Goal: Task Accomplishment & Management: Use online tool/utility

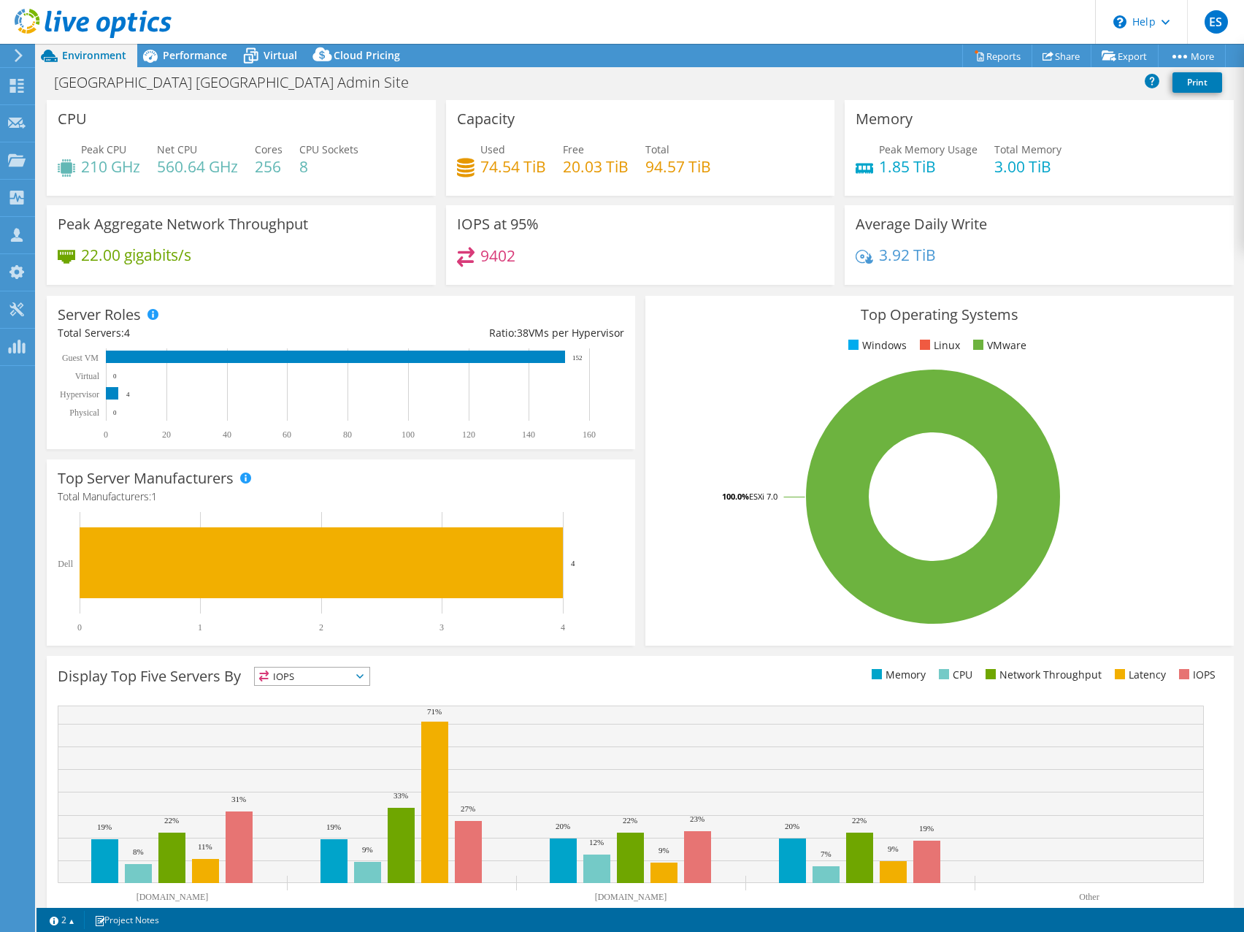
select select "USD"
click at [618, 22] on header "ES Partner Team Member Eric Shouse eshouse@redesign-group.com redesign My Profi…" at bounding box center [622, 22] width 1244 height 44
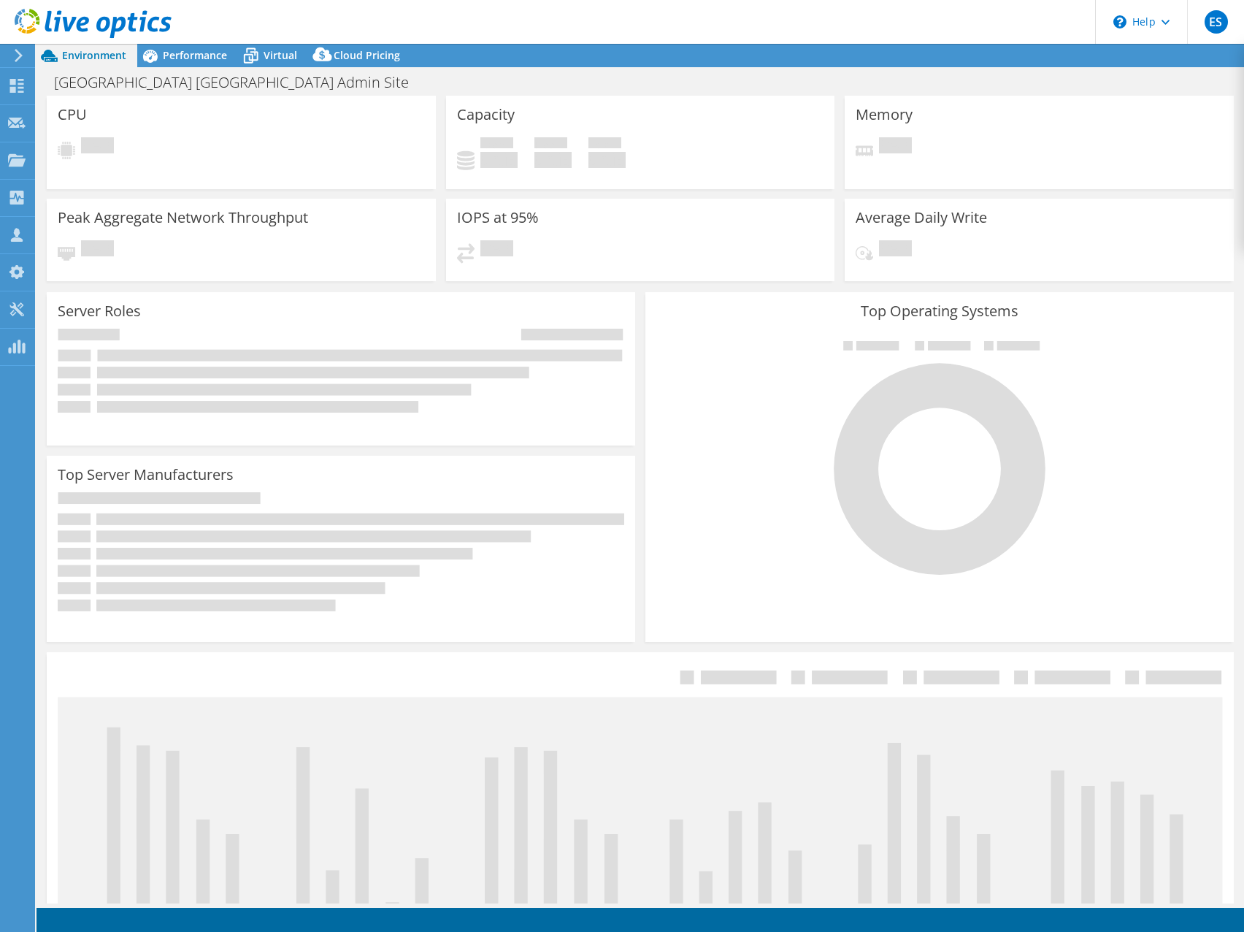
select select "USD"
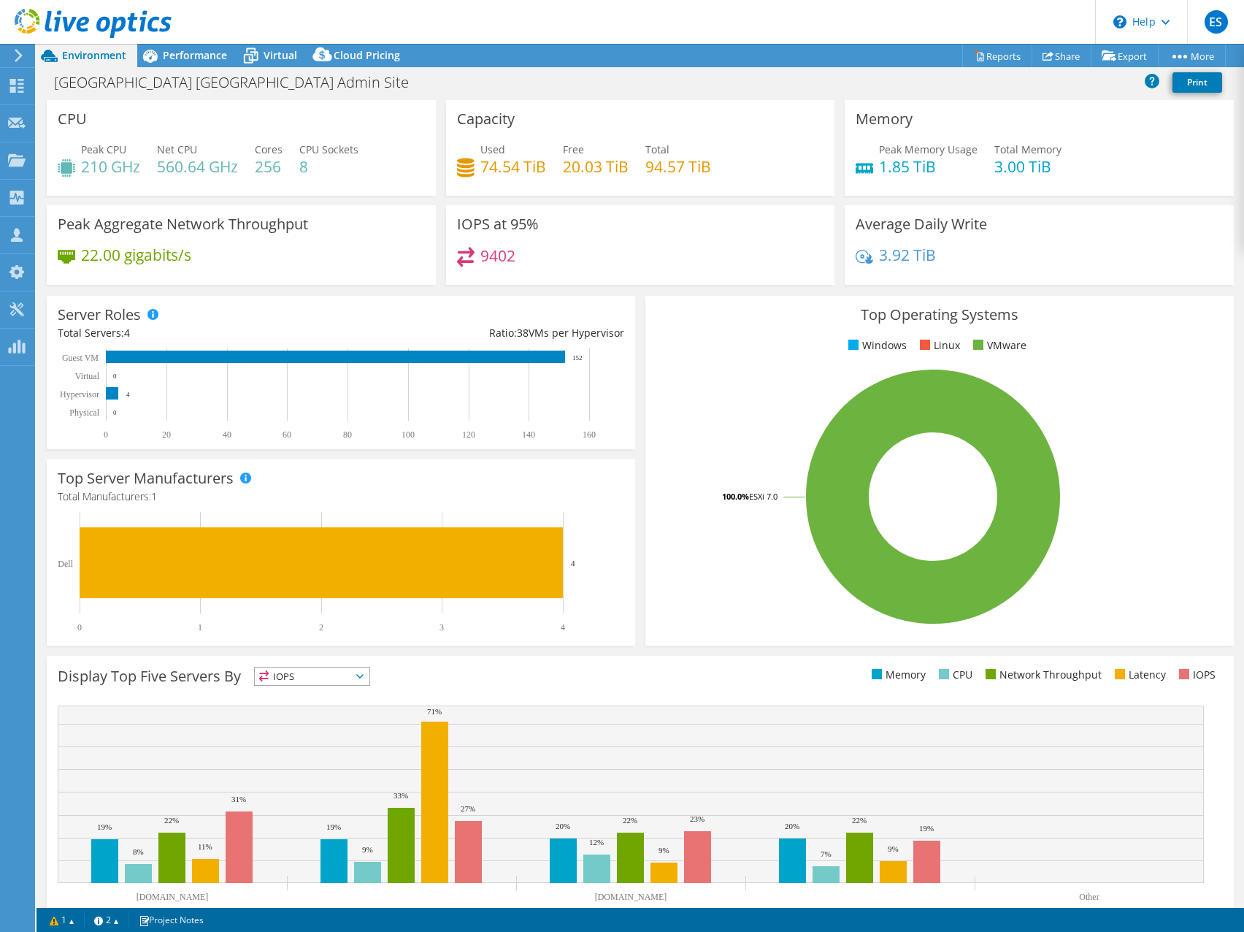
click at [724, 248] on div "9402" at bounding box center [640, 262] width 367 height 31
click at [731, 19] on header "ES Partner Team Member Eric Shouse eshouse@redesign-group.com redesign My Profi…" at bounding box center [622, 22] width 1244 height 44
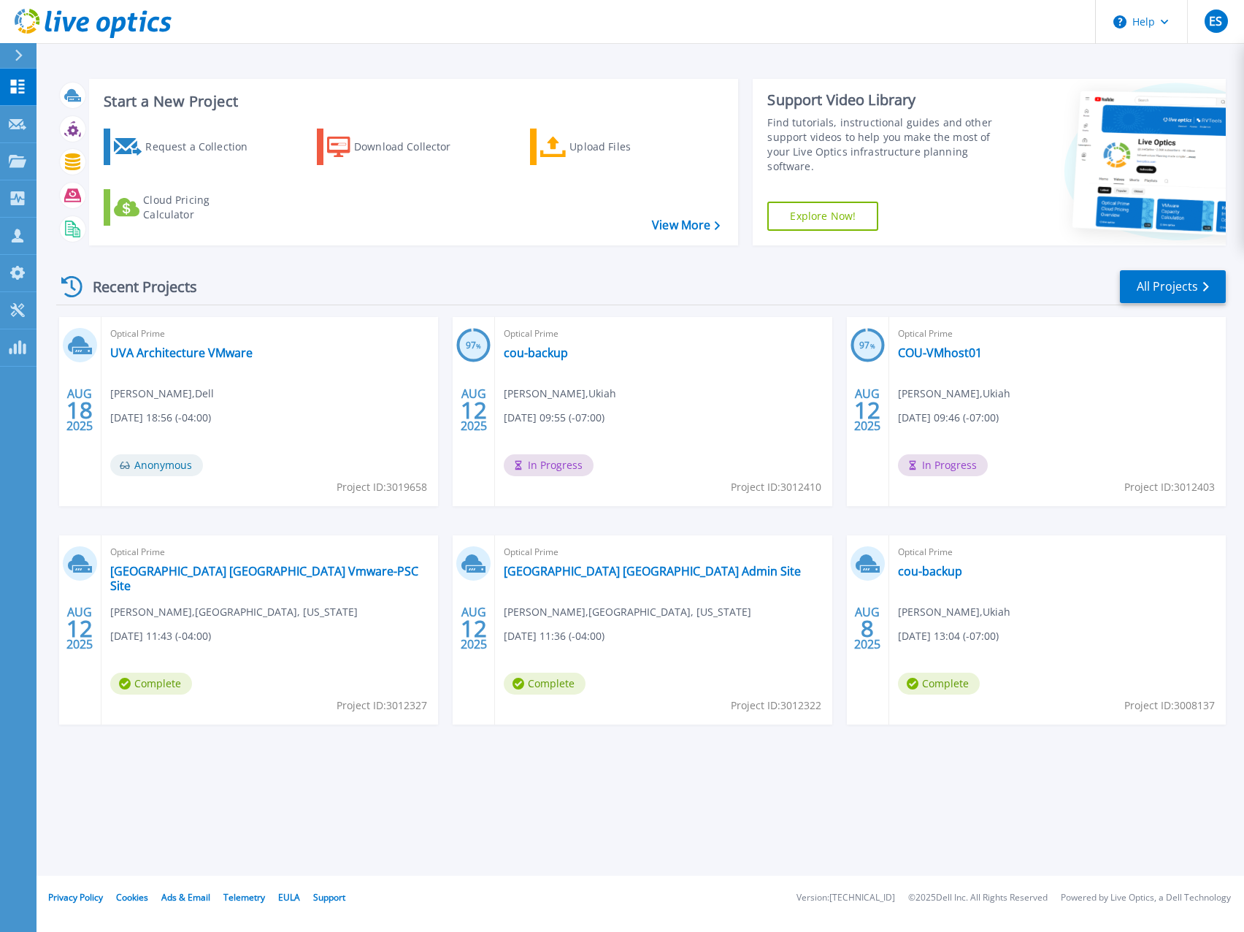
click at [550, 24] on header "Help ES Partner Team Member Eric Shouse eshouse@redesign-group.com redesign My …" at bounding box center [622, 22] width 1244 height 44
click at [175, 348] on link "UVA Architecture VMware" at bounding box center [181, 352] width 142 height 15
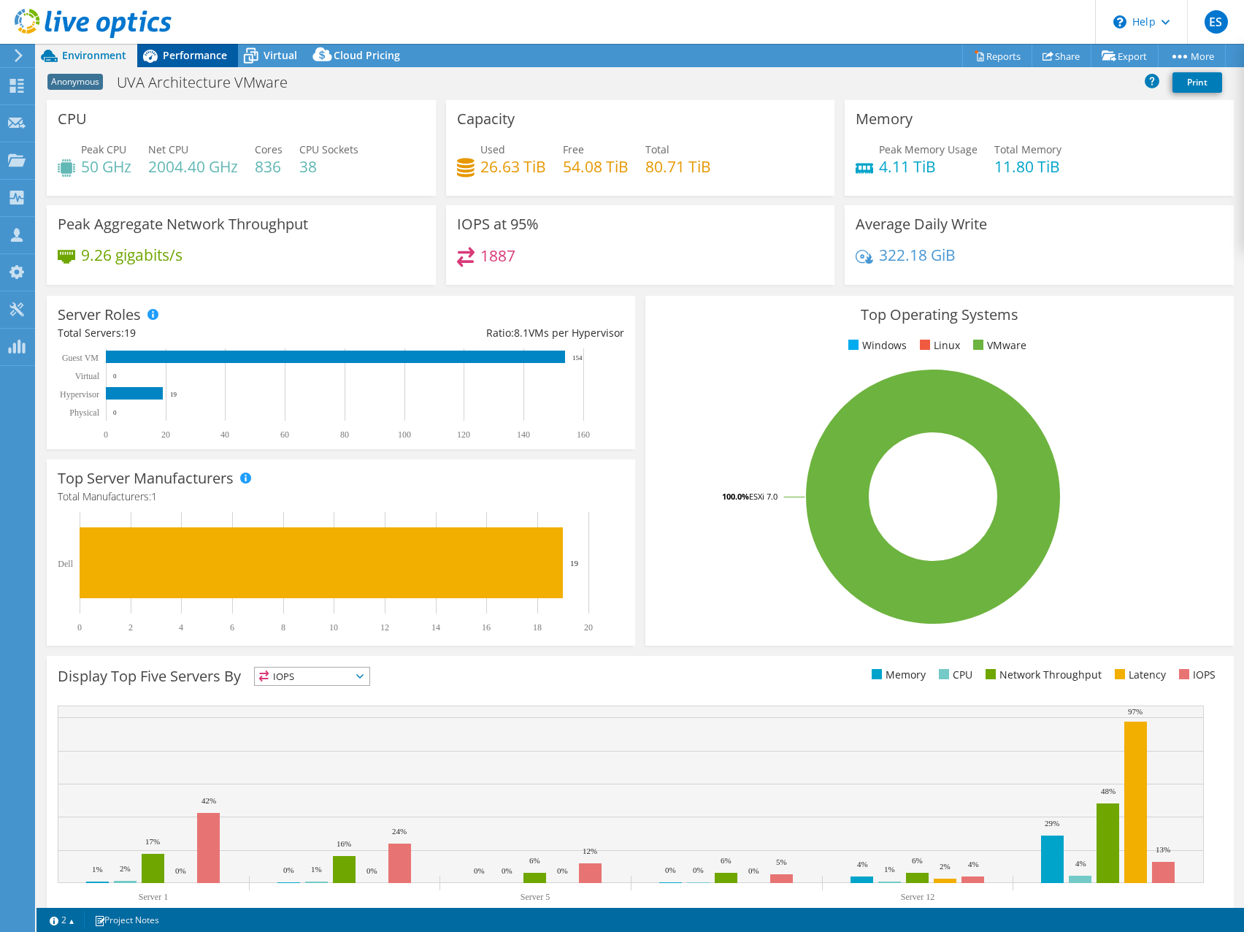
click at [181, 57] on span "Performance" at bounding box center [195, 55] width 64 height 14
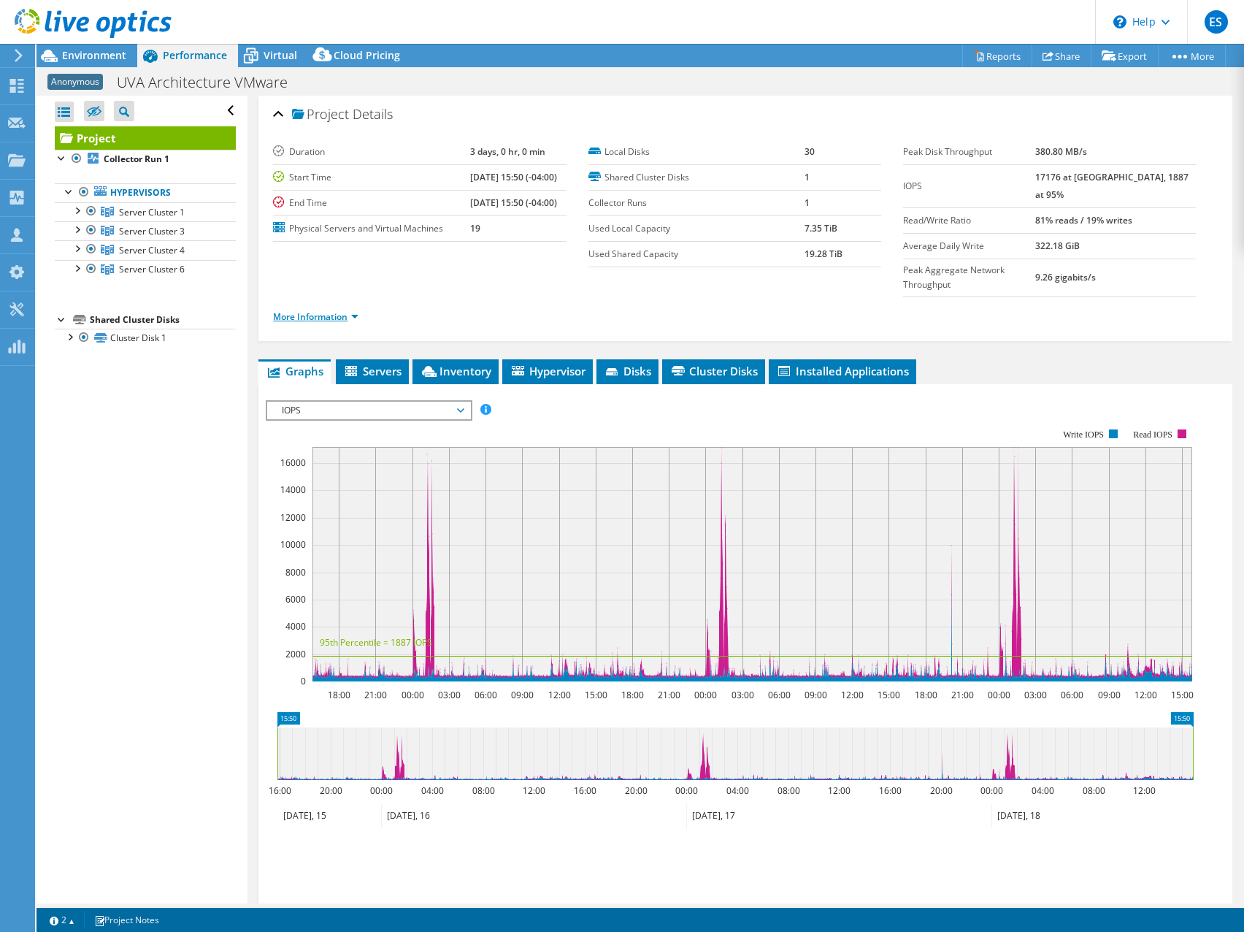
click at [356, 310] on link "More Information" at bounding box center [315, 316] width 85 height 12
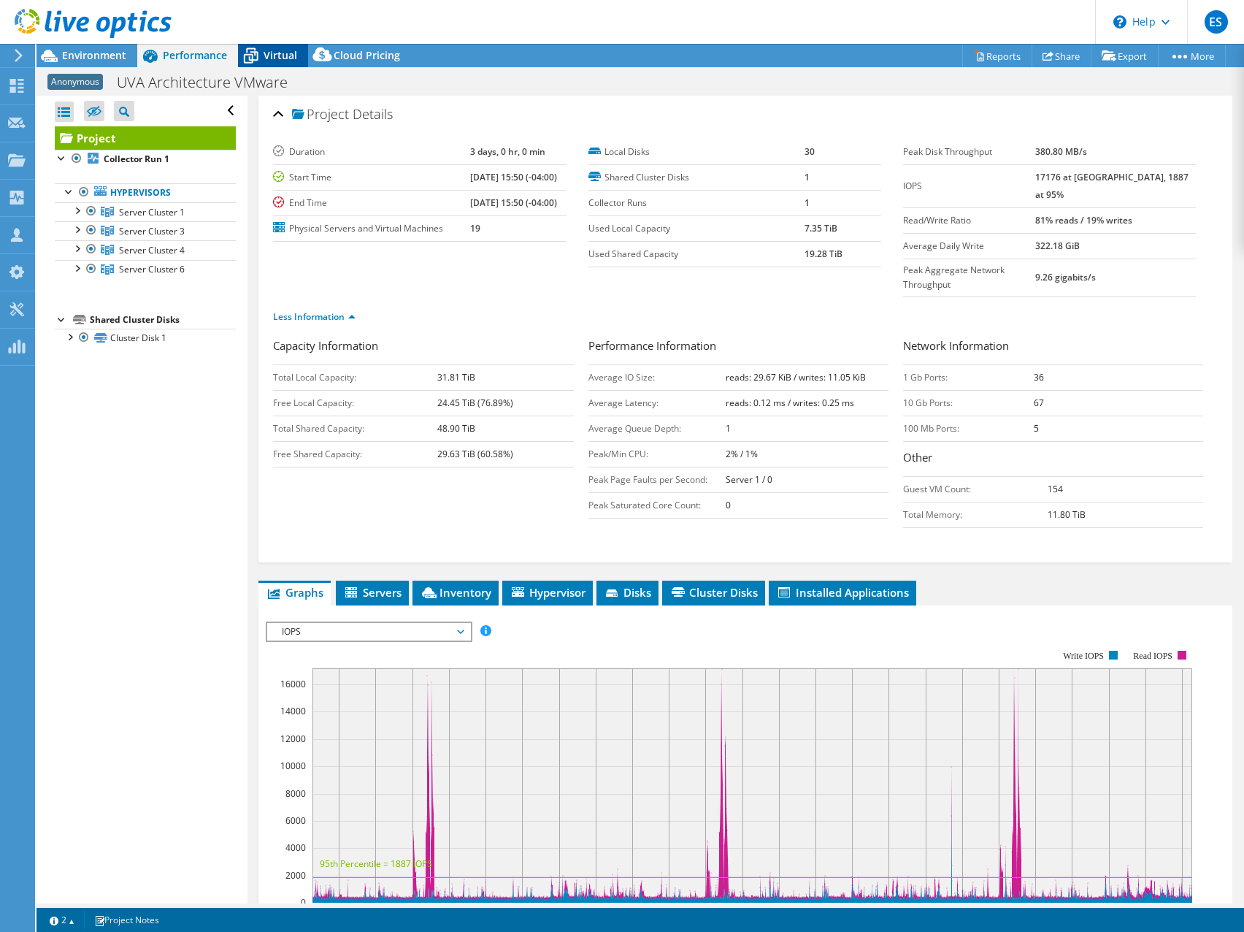
click at [276, 47] on div "Virtual" at bounding box center [273, 55] width 70 height 23
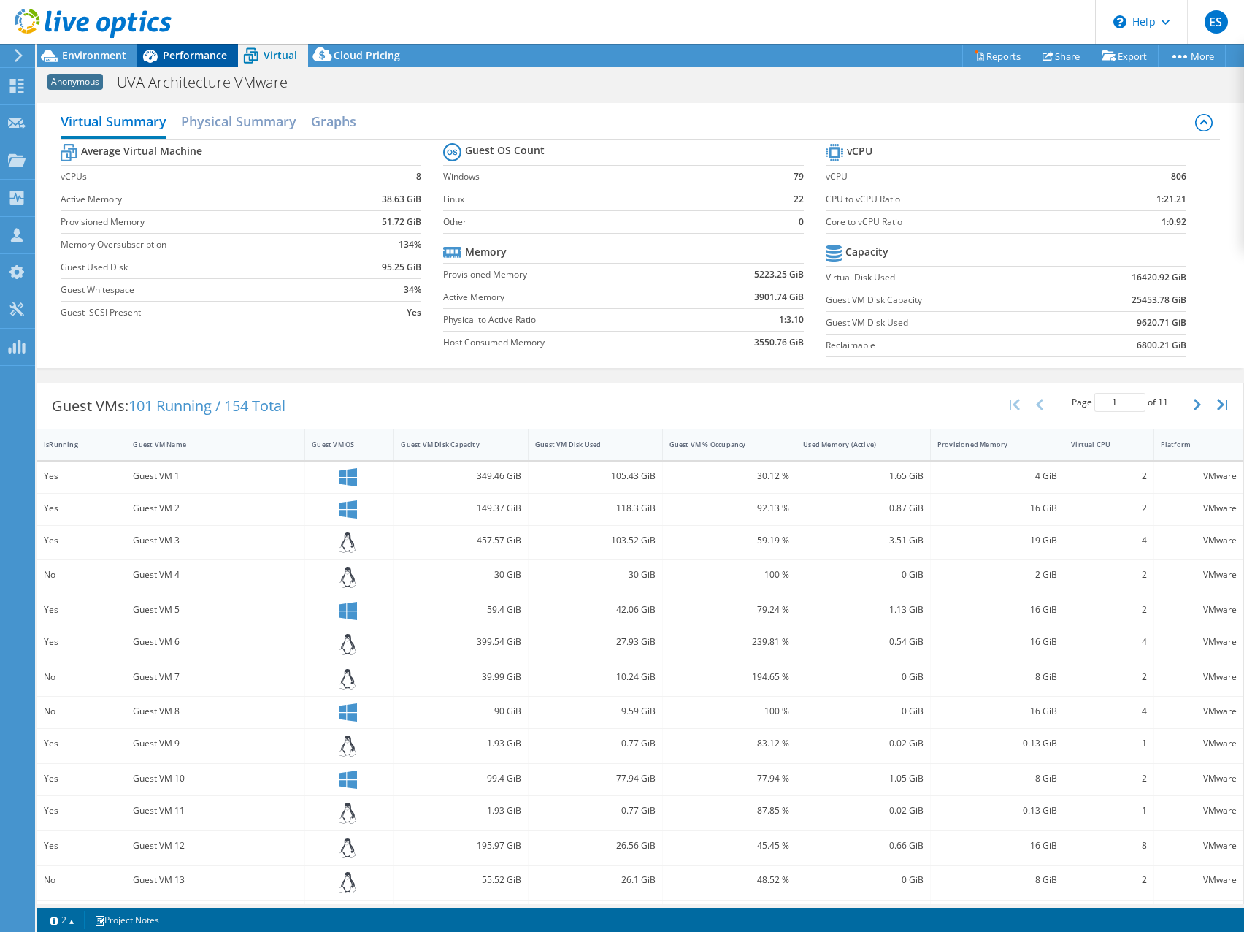
click at [198, 56] on span "Performance" at bounding box center [195, 55] width 64 height 14
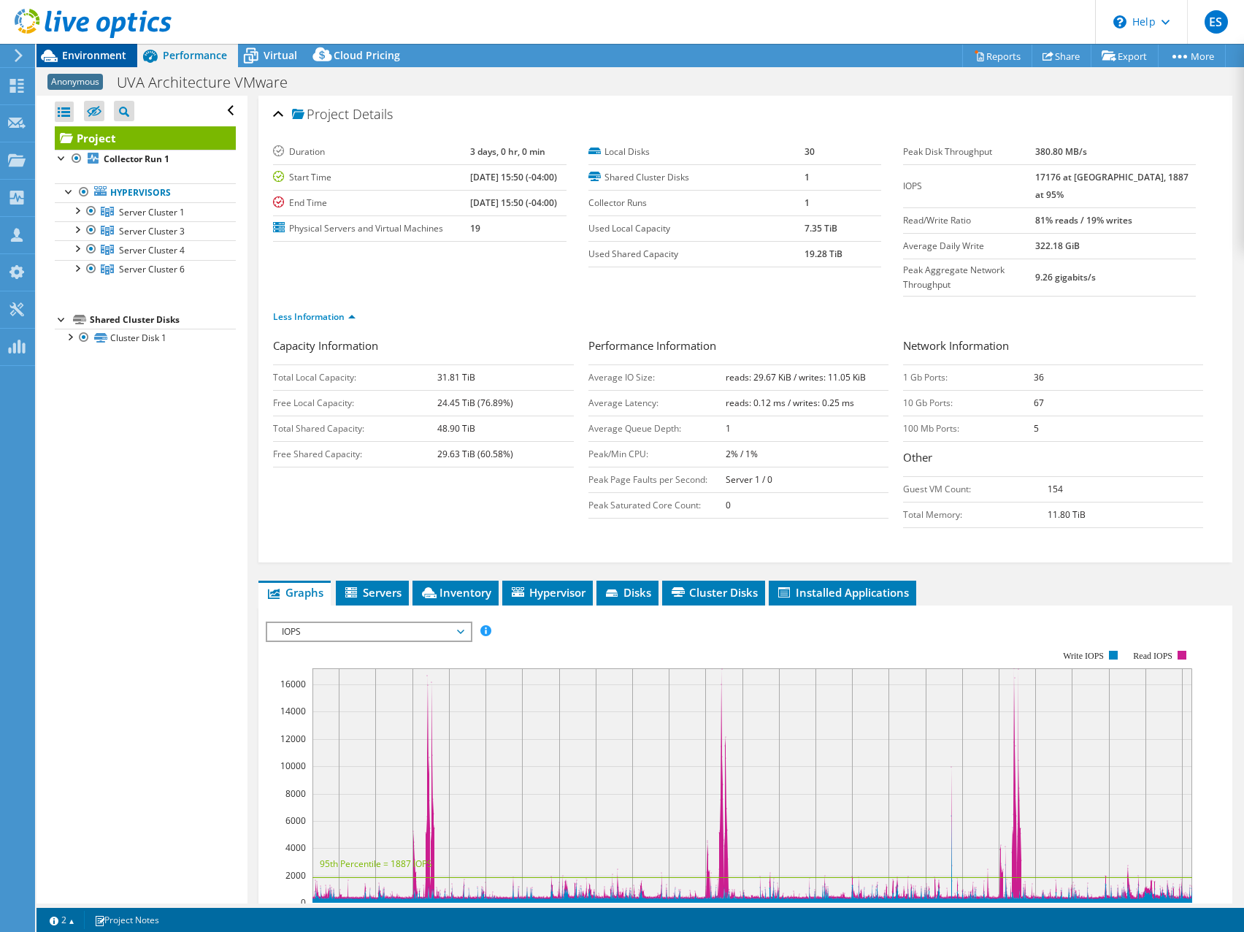
click at [98, 54] on span "Environment" at bounding box center [94, 55] width 64 height 14
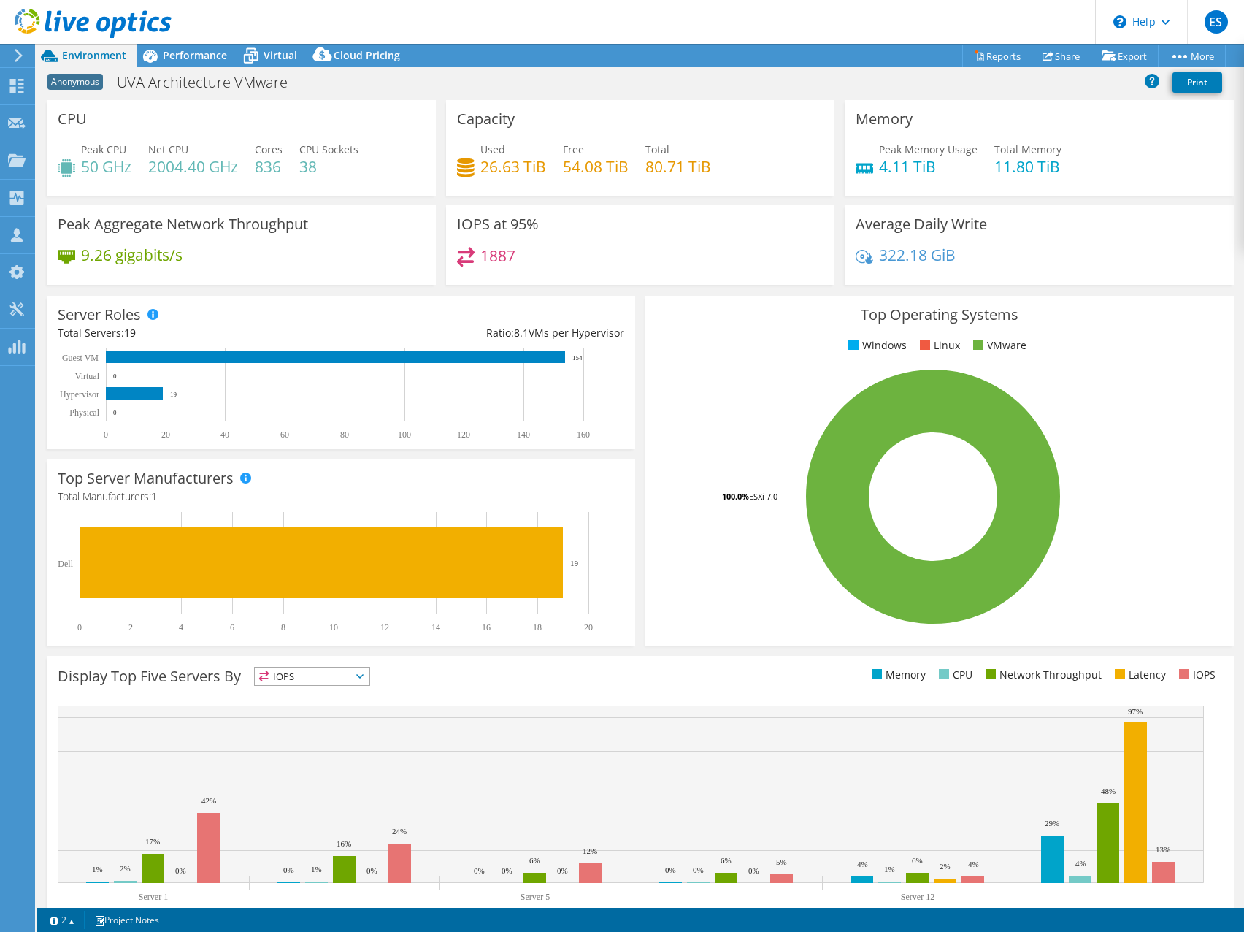
click at [591, 88] on div "Anonymous UVA Architecture VMware Print" at bounding box center [641, 82] width 1208 height 27
click at [759, 283] on div "IOPS at 95% 1887" at bounding box center [640, 245] width 389 height 80
click at [992, 58] on link "Reports" at bounding box center [997, 56] width 70 height 23
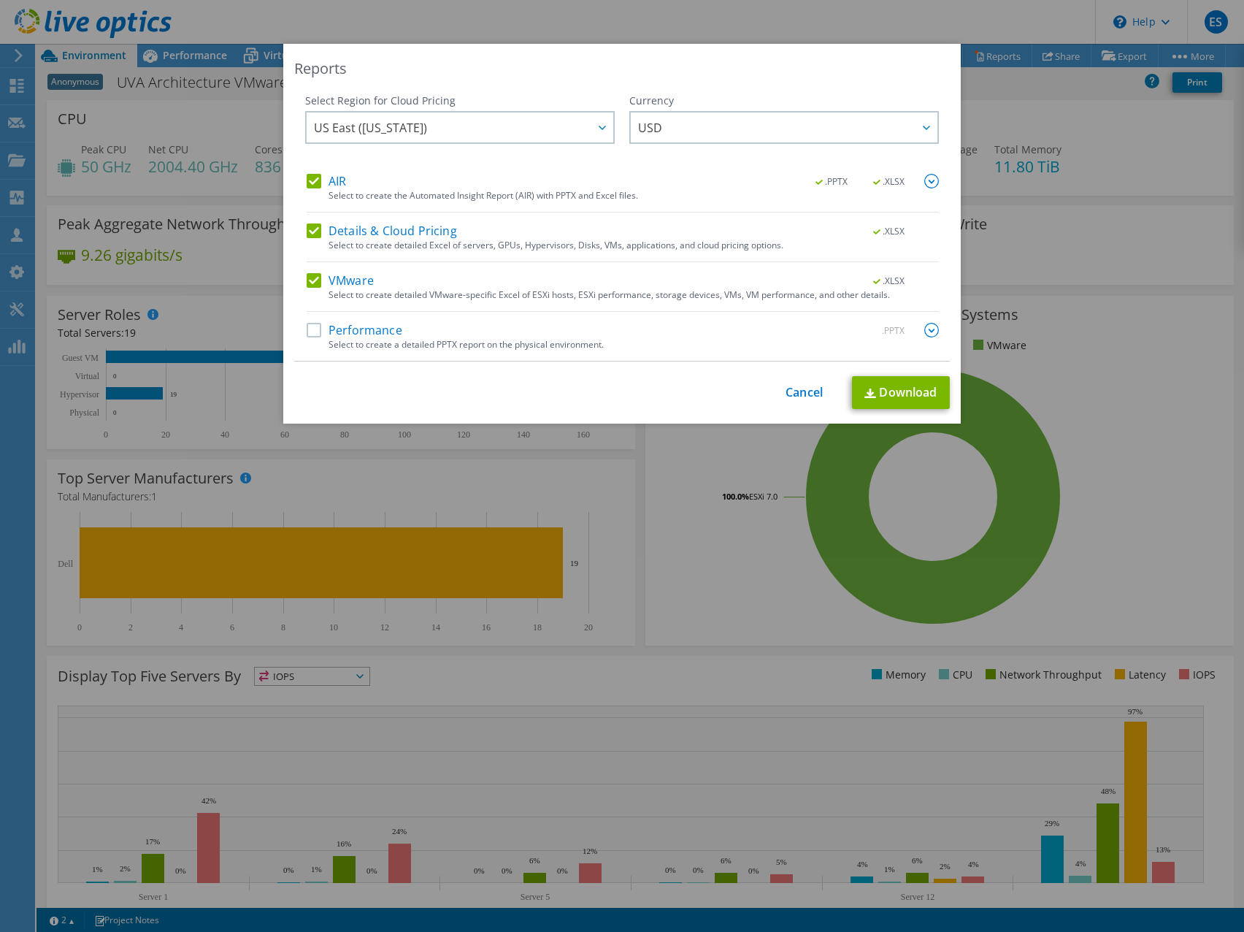
drag, startPoint x: 315, startPoint y: 180, endPoint x: 315, endPoint y: 190, distance: 10.2
click at [315, 179] on label "AIR" at bounding box center [326, 181] width 39 height 15
click at [0, 0] on input "AIR" at bounding box center [0, 0] width 0 height 0
click at [313, 231] on label "Details & Cloud Pricing" at bounding box center [382, 230] width 150 height 15
click at [0, 0] on input "Details & Cloud Pricing" at bounding box center [0, 0] width 0 height 0
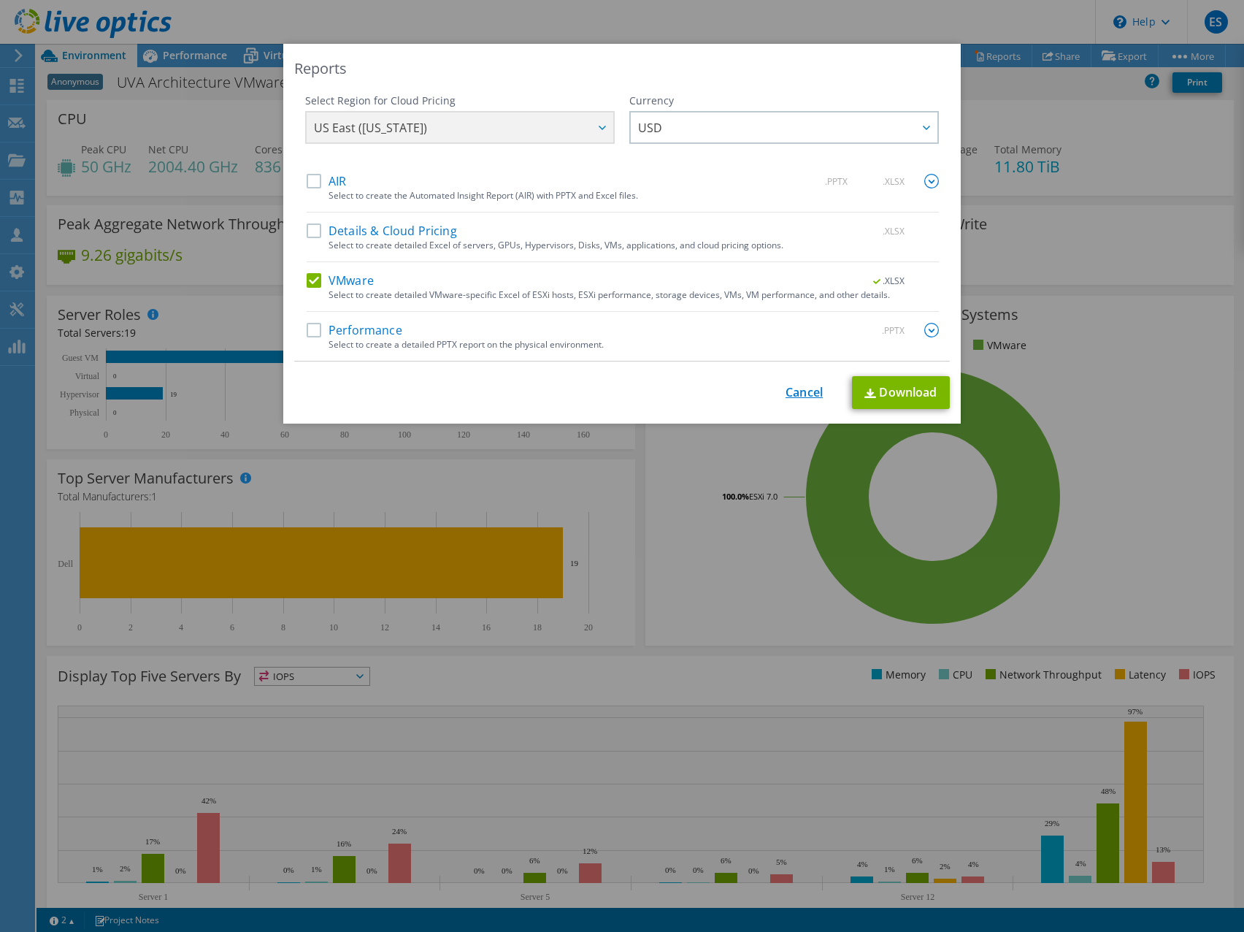
click at [793, 394] on link "Cancel" at bounding box center [804, 393] width 37 height 14
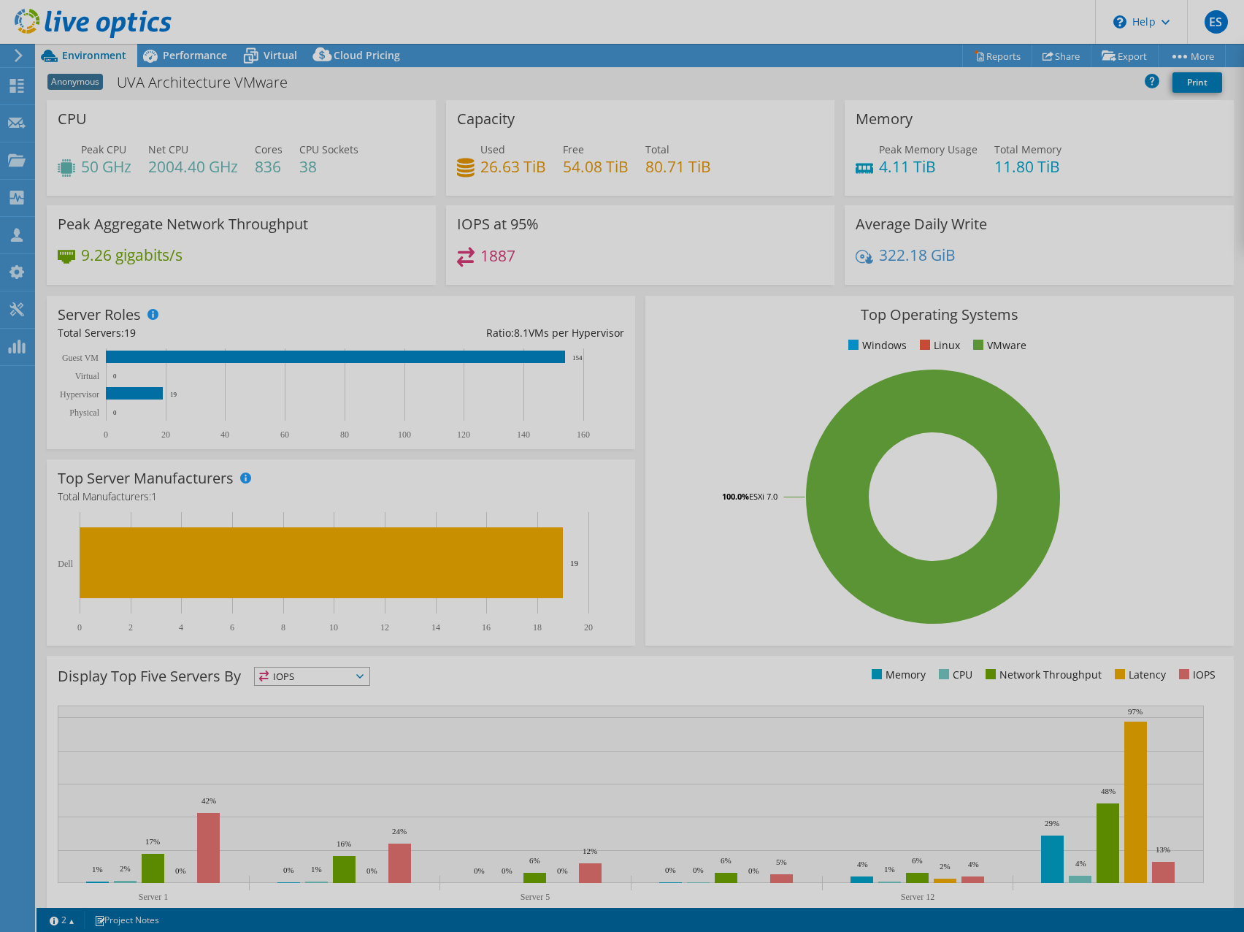
click at [724, 354] on div at bounding box center [622, 466] width 1244 height 932
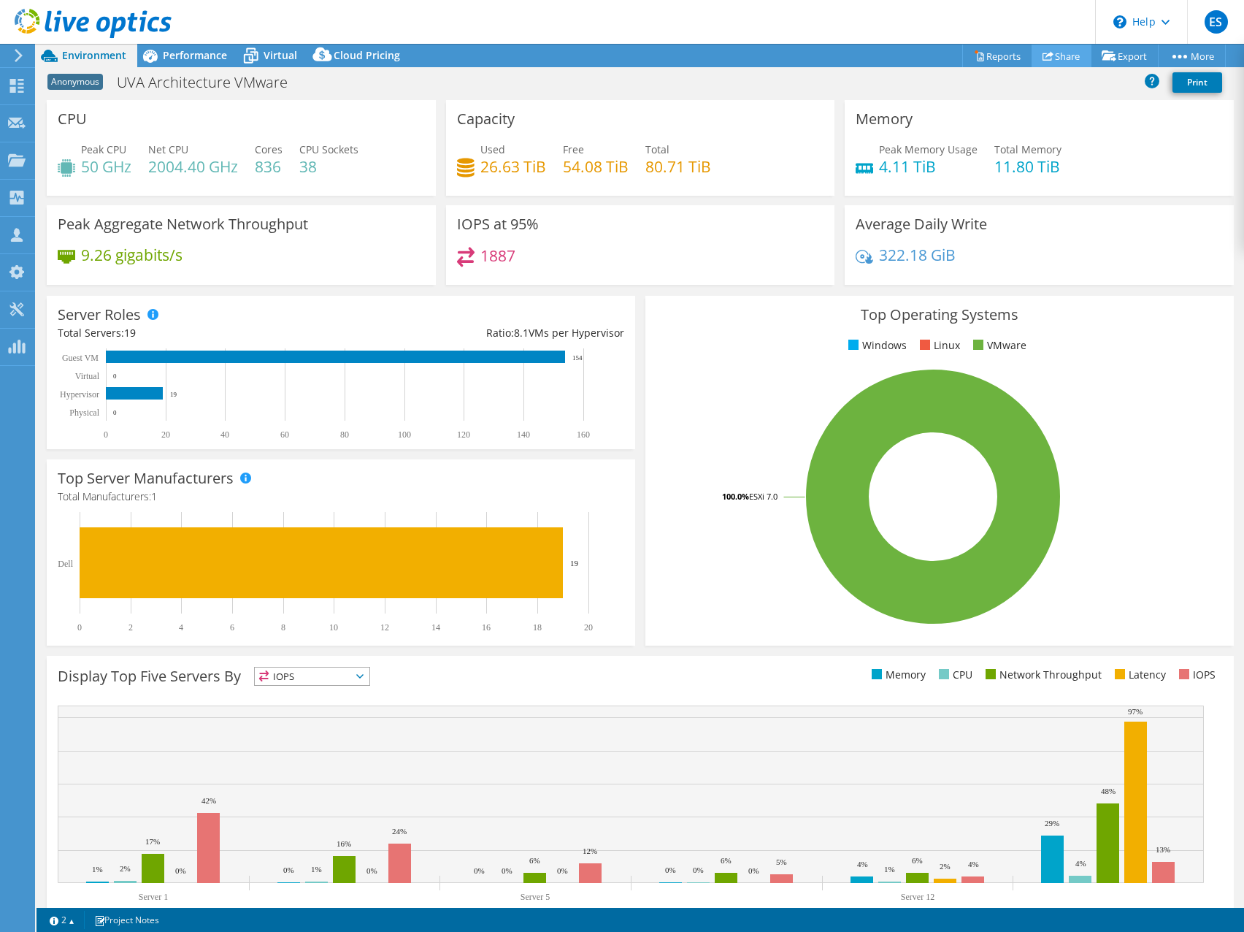
click at [1057, 53] on link "Share" at bounding box center [1062, 56] width 60 height 23
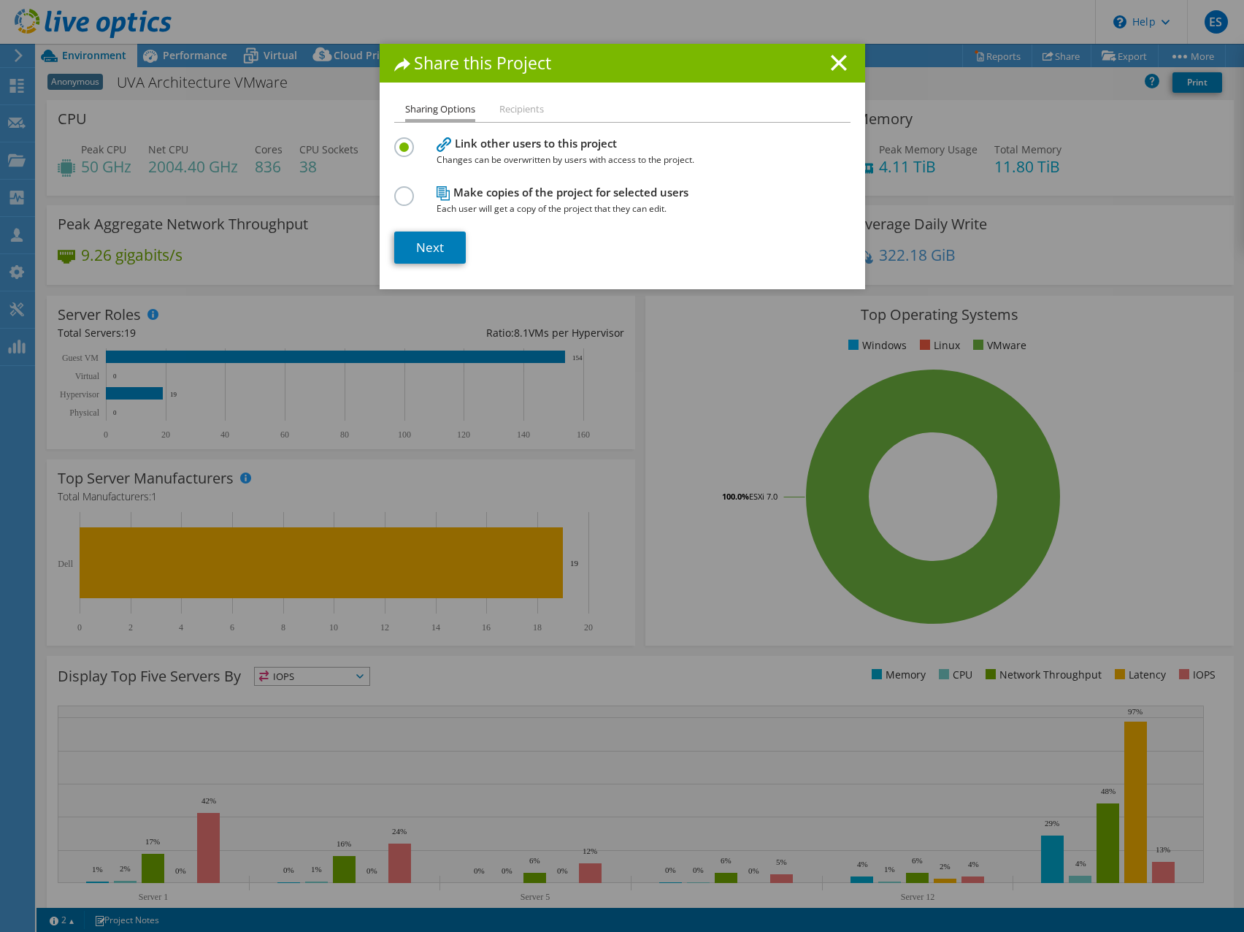
click at [821, 61] on h1 "Share this Project" at bounding box center [622, 63] width 456 height 17
click at [838, 62] on icon at bounding box center [839, 63] width 16 height 16
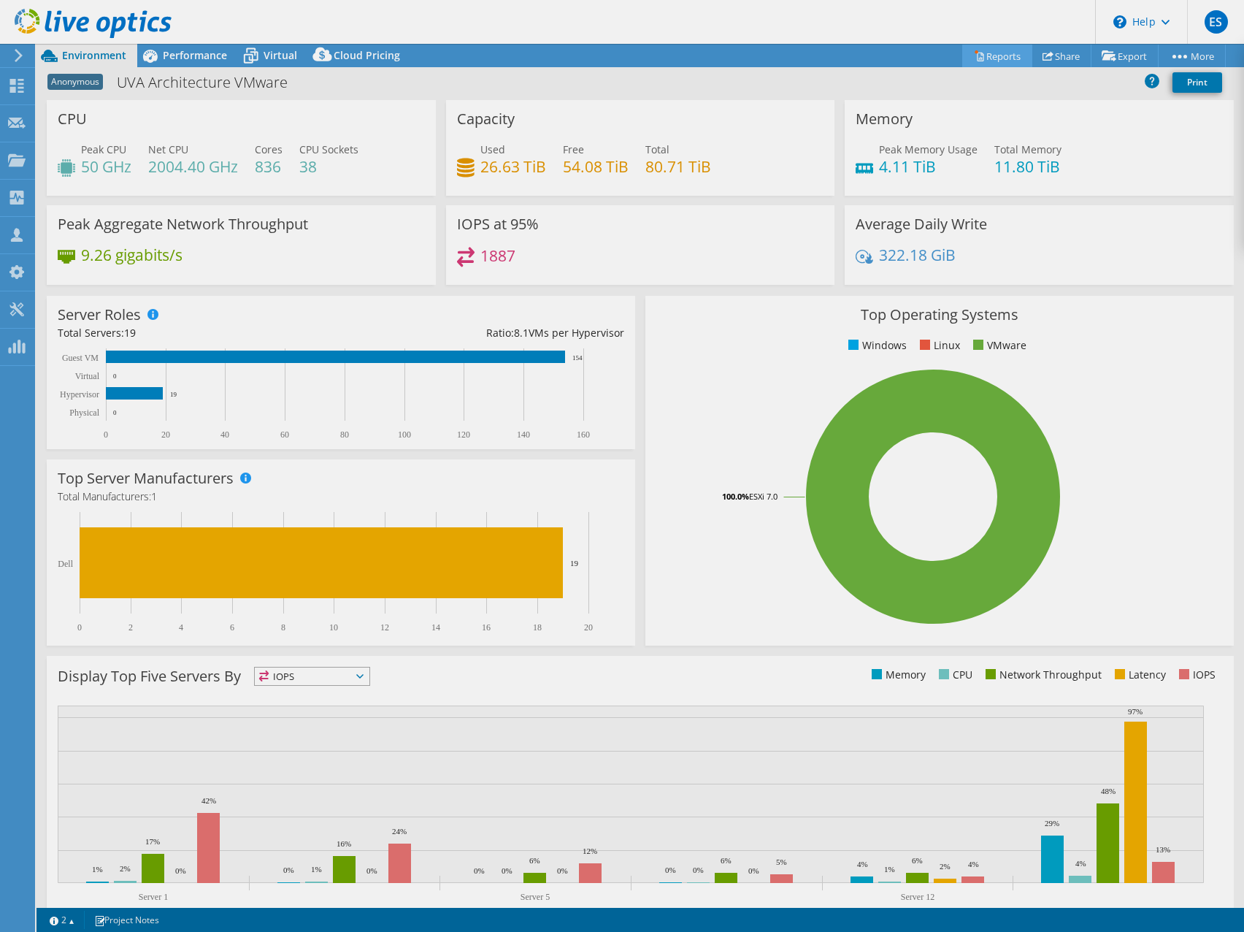
click at [993, 55] on div "This project has been archived. No changes can be made, and graphs and summary …" at bounding box center [641, 488] width 1208 height 888
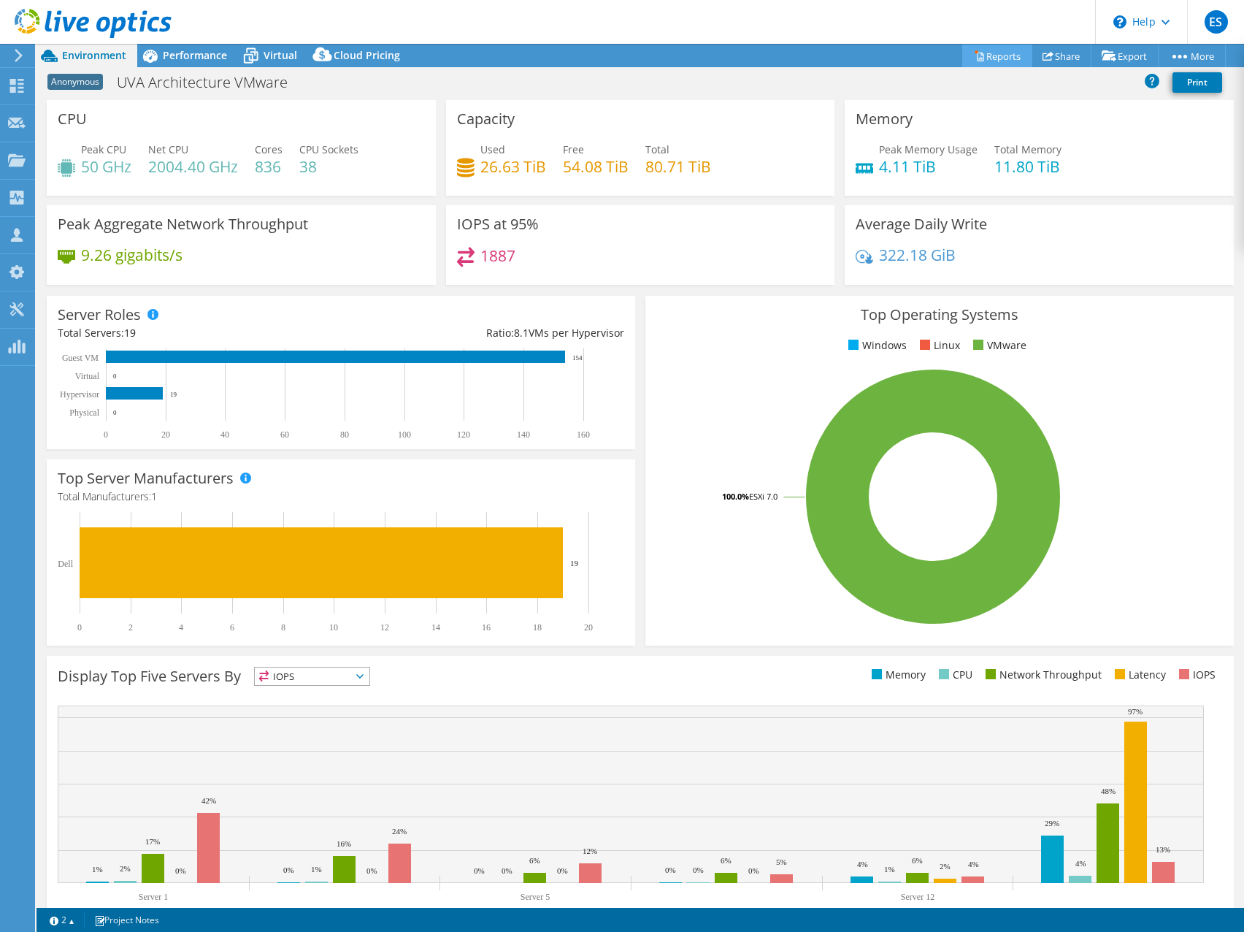
click at [996, 47] on link "Reports" at bounding box center [997, 56] width 70 height 23
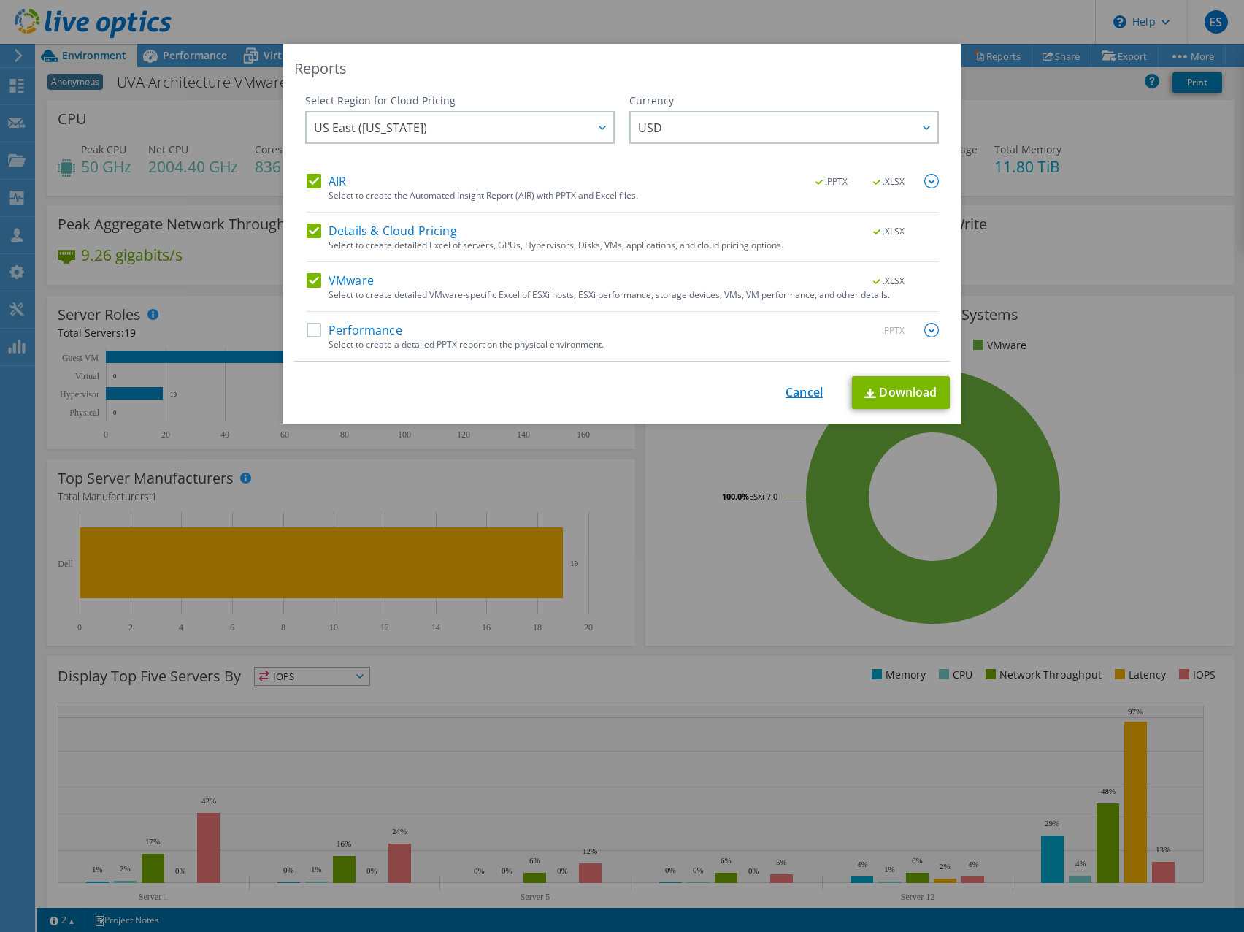
click at [794, 390] on link "Cancel" at bounding box center [804, 393] width 37 height 14
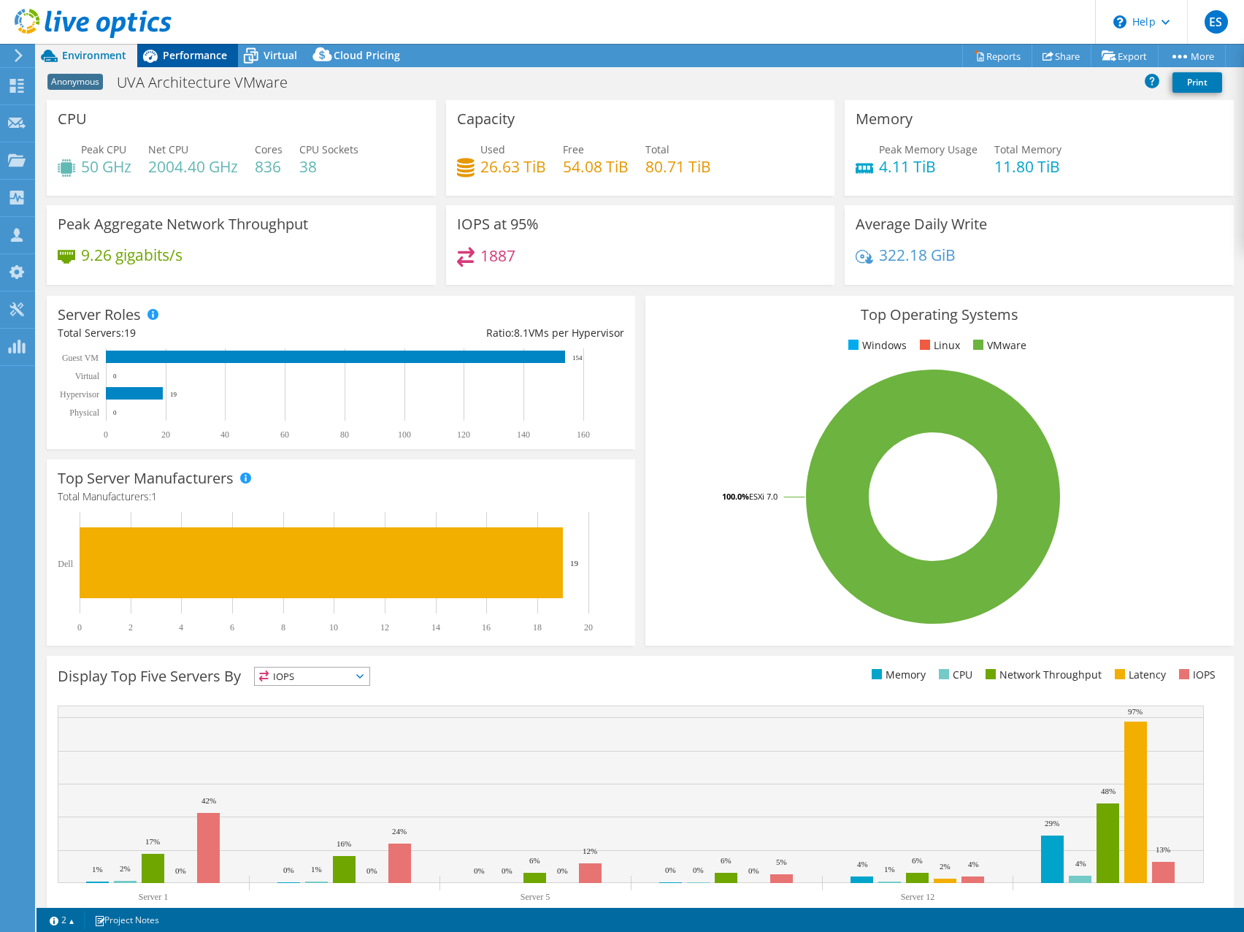
click at [189, 56] on span "Performance" at bounding box center [195, 55] width 64 height 14
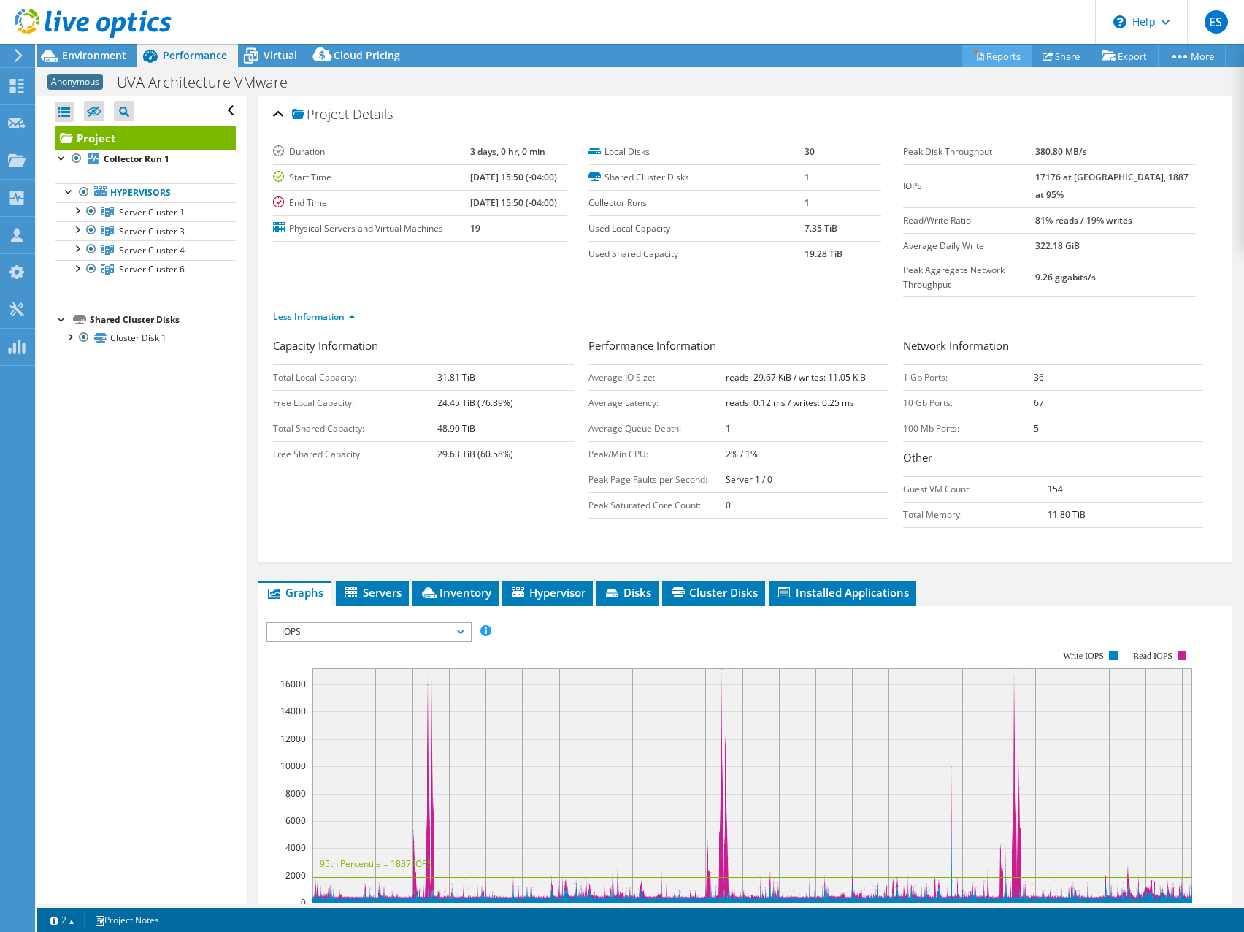
click at [992, 55] on link "Reports" at bounding box center [997, 56] width 70 height 23
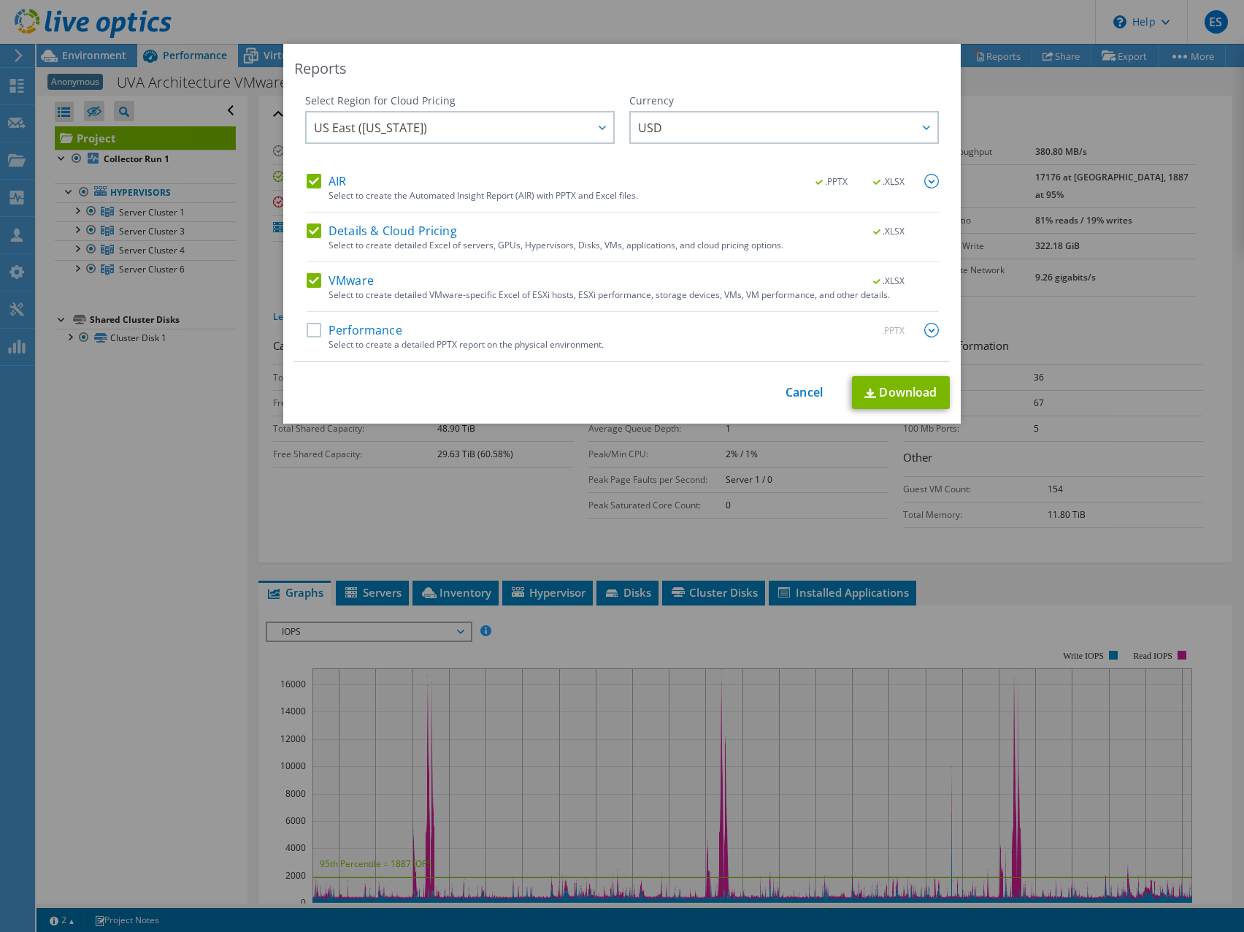
click at [313, 177] on label "AIR" at bounding box center [326, 181] width 39 height 15
click at [0, 0] on input "AIR" at bounding box center [0, 0] width 0 height 0
click at [307, 228] on label "Details & Cloud Pricing" at bounding box center [382, 230] width 150 height 15
click at [0, 0] on input "Details & Cloud Pricing" at bounding box center [0, 0] width 0 height 0
click at [786, 394] on link "Cancel" at bounding box center [804, 393] width 37 height 14
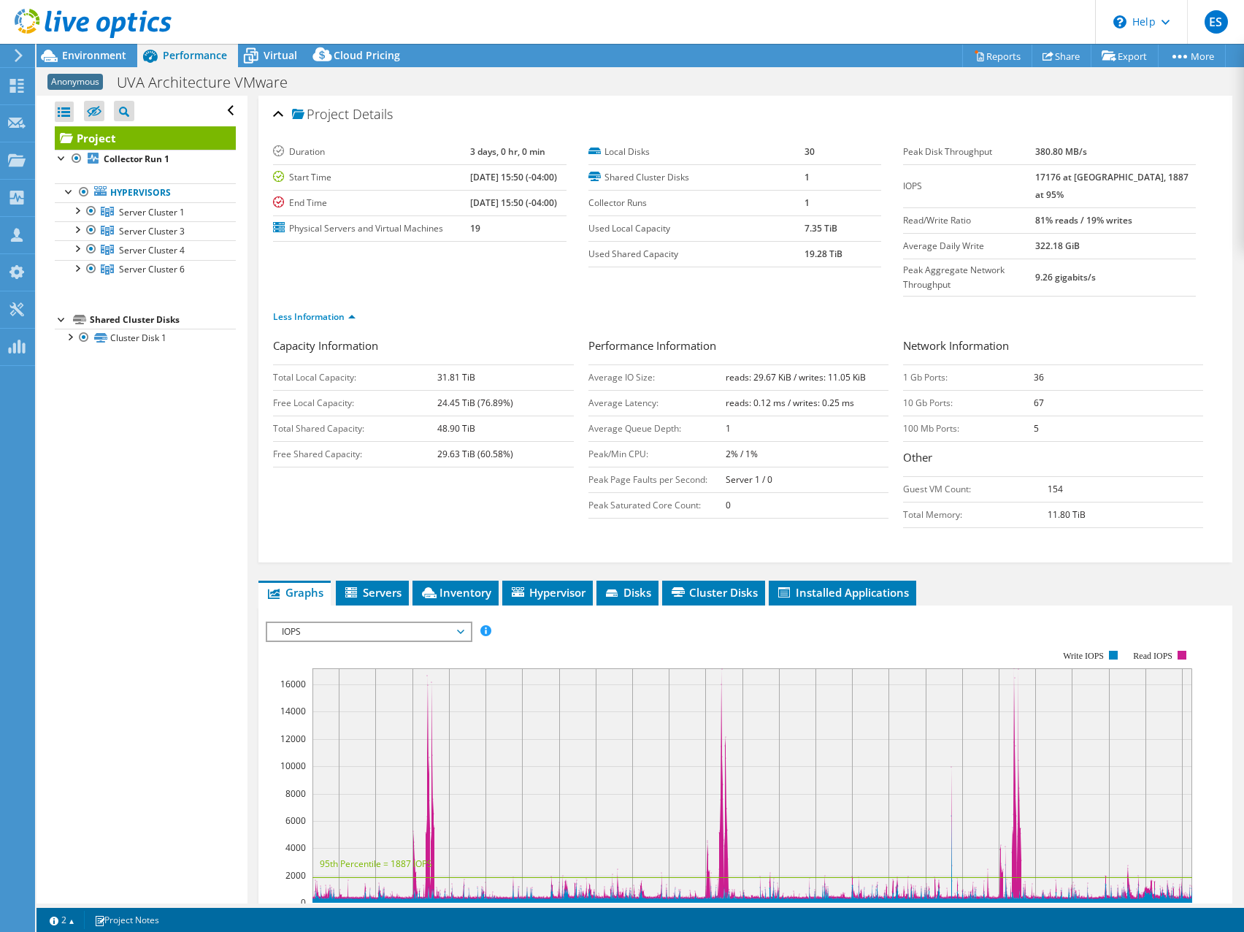
click at [614, 35] on header "ES Partner Team Member Eric Shouse eshouse@redesign-group.com redesign My Profi…" at bounding box center [622, 22] width 1244 height 44
click at [987, 58] on link "Reports" at bounding box center [997, 56] width 70 height 23
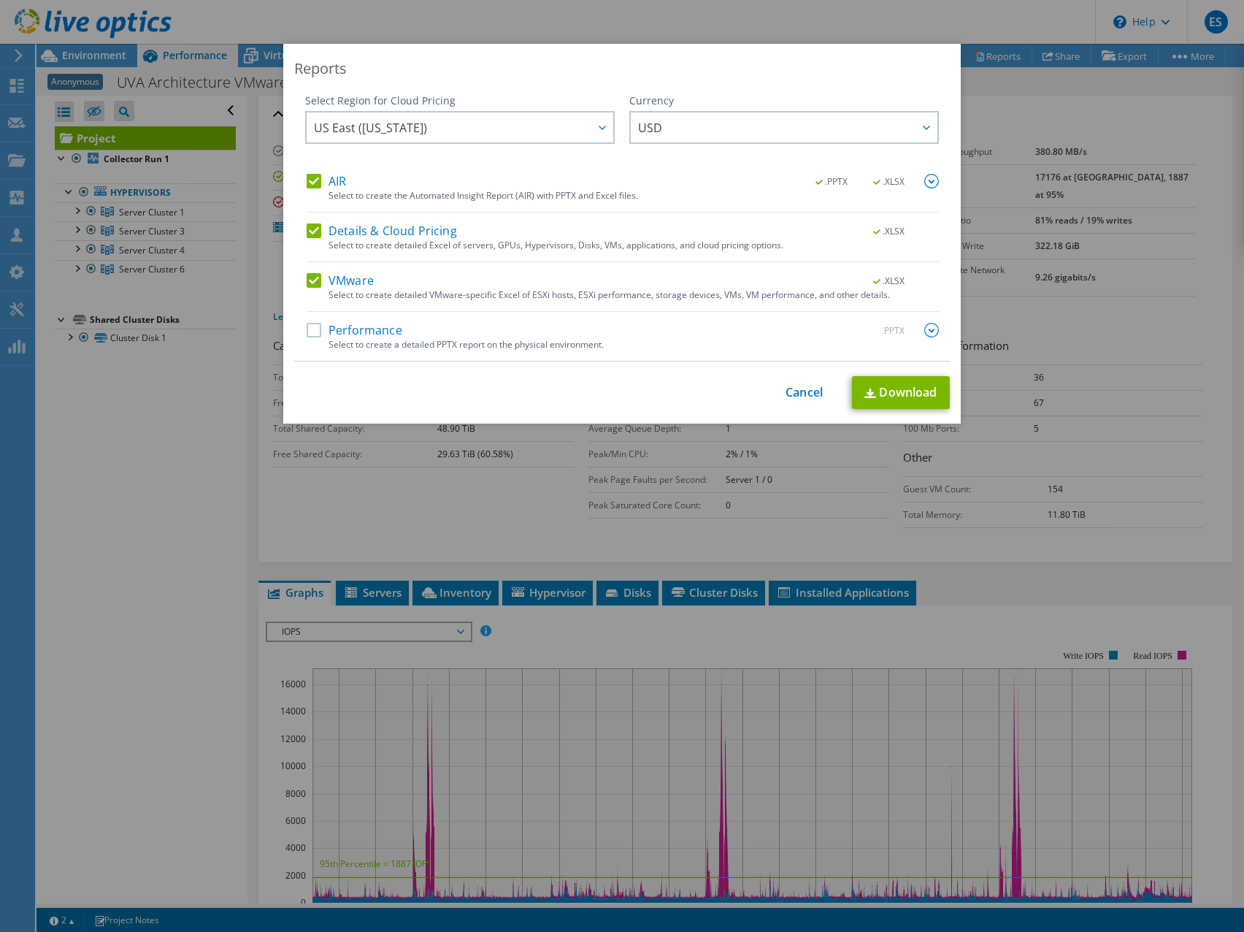
click at [313, 175] on label "AIR" at bounding box center [326, 181] width 39 height 15
click at [0, 0] on input "AIR" at bounding box center [0, 0] width 0 height 0
click at [308, 226] on label "Details & Cloud Pricing" at bounding box center [382, 230] width 150 height 15
click at [0, 0] on input "Details & Cloud Pricing" at bounding box center [0, 0] width 0 height 0
click at [869, 15] on div "Reports Select Region for Cloud Pricing Asia Pacific (Hong Kong) Asia Pacific (…" at bounding box center [622, 466] width 1244 height 932
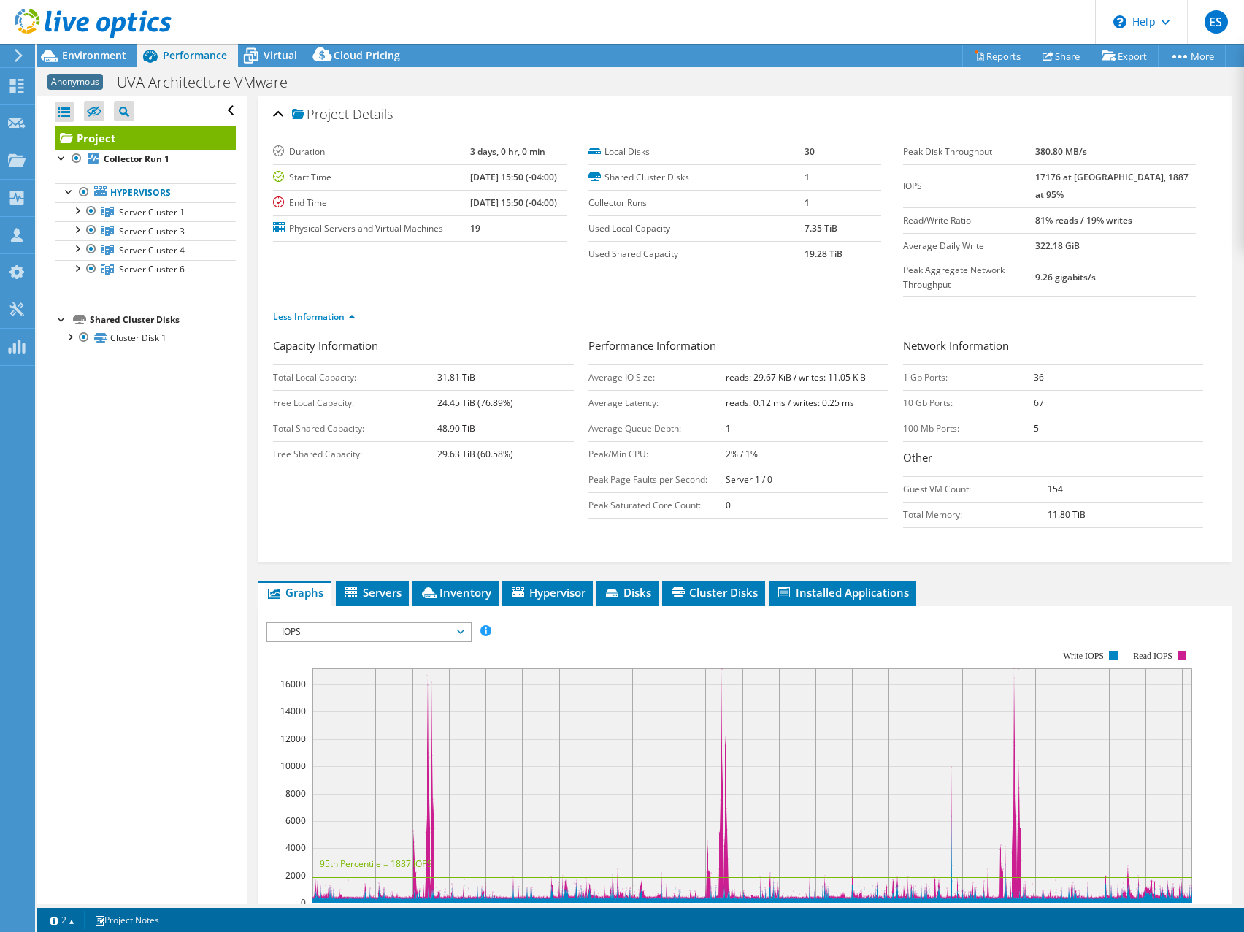
click at [749, 7] on header "ES Partner Team Member Eric Shouse eshouse@redesign-group.com redesign My Profi…" at bounding box center [622, 22] width 1244 height 44
click at [773, 9] on header "ES Partner Team Member Eric Shouse eshouse@redesign-group.com redesign My Profi…" at bounding box center [622, 22] width 1244 height 44
click at [768, 6] on header "ES Partner Team Member Eric Shouse eshouse@redesign-group.com redesign My Profi…" at bounding box center [622, 22] width 1244 height 44
click at [752, 6] on header "ES Partner Team Member Eric Shouse eshouse@redesign-group.com redesign My Profi…" at bounding box center [622, 22] width 1244 height 44
click at [792, 7] on header "ES Partner Team Member Eric Shouse eshouse@redesign-group.com redesign My Profi…" at bounding box center [622, 22] width 1244 height 44
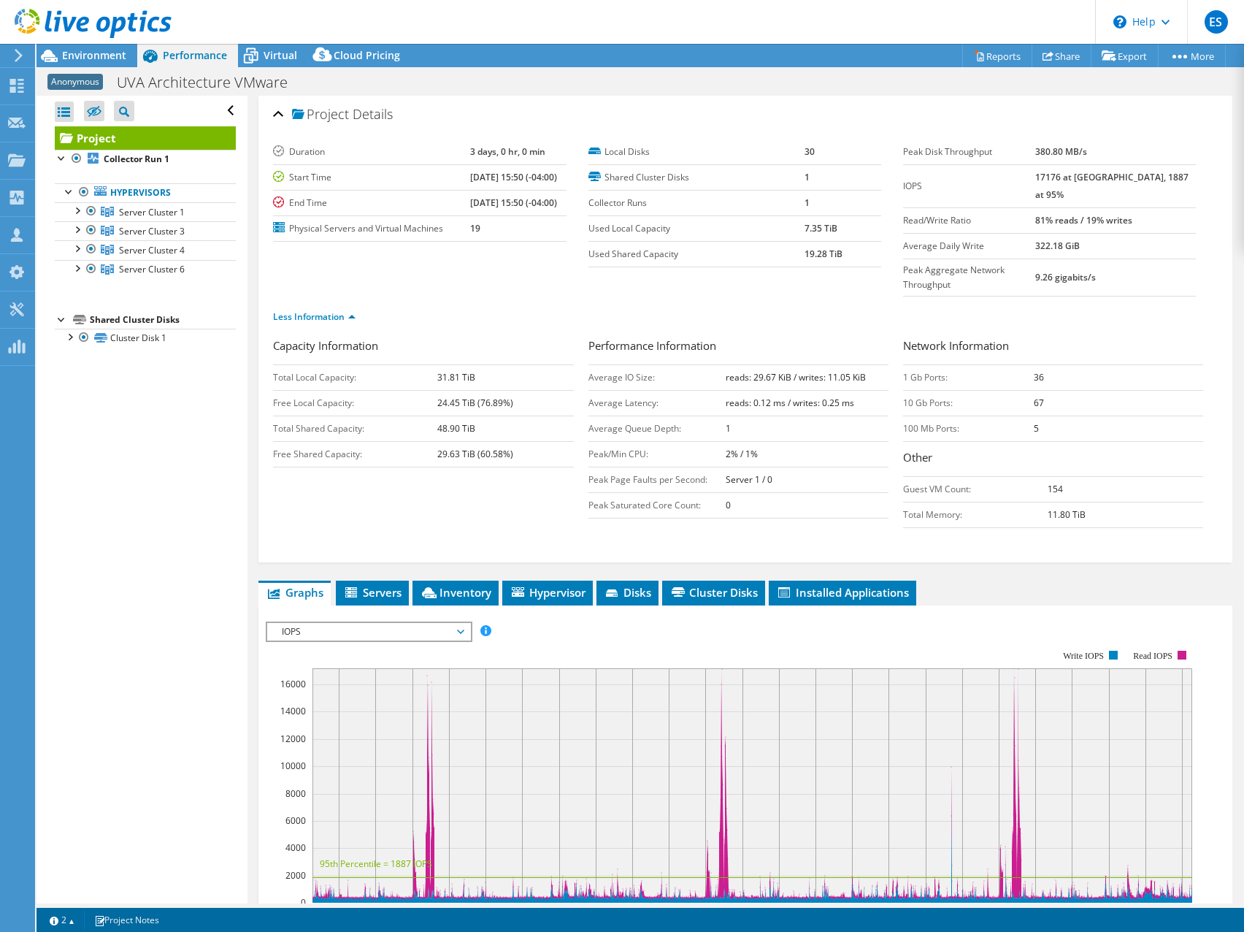
click at [754, 11] on header "ES Partner Team Member Eric Shouse eshouse@redesign-group.com redesign My Profi…" at bounding box center [622, 22] width 1244 height 44
click at [26, 23] on icon at bounding box center [93, 24] width 157 height 30
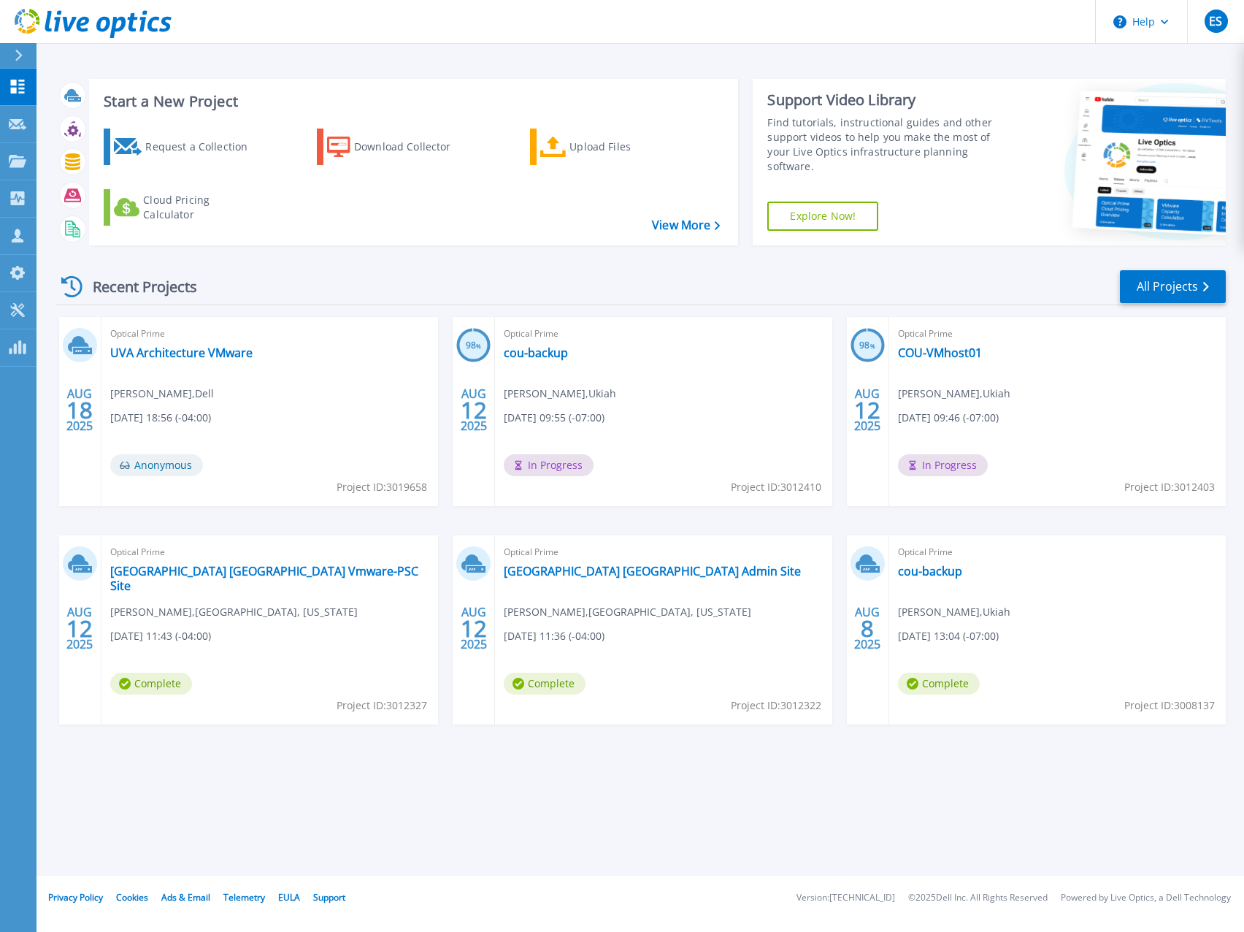
click at [673, 23] on header "Help ES Partner Team Member [PERSON_NAME] [EMAIL_ADDRESS][DOMAIN_NAME] redesign…" at bounding box center [622, 22] width 1244 height 44
